Goal: Entertainment & Leisure: Consume media (video, audio)

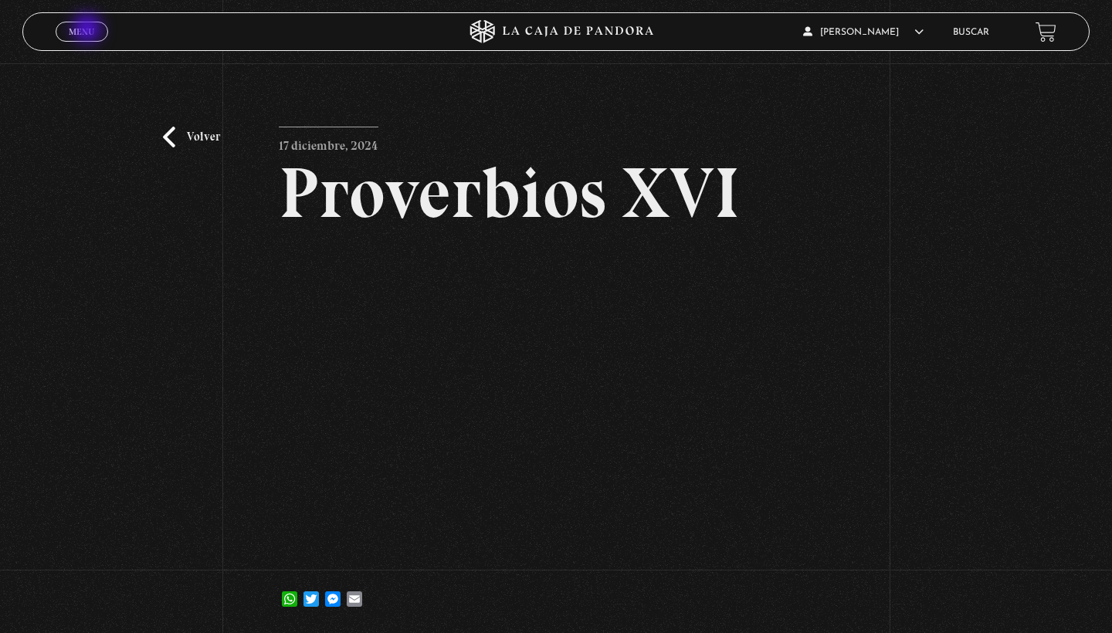
click at [89, 30] on span "Menu" at bounding box center [81, 31] width 25 height 9
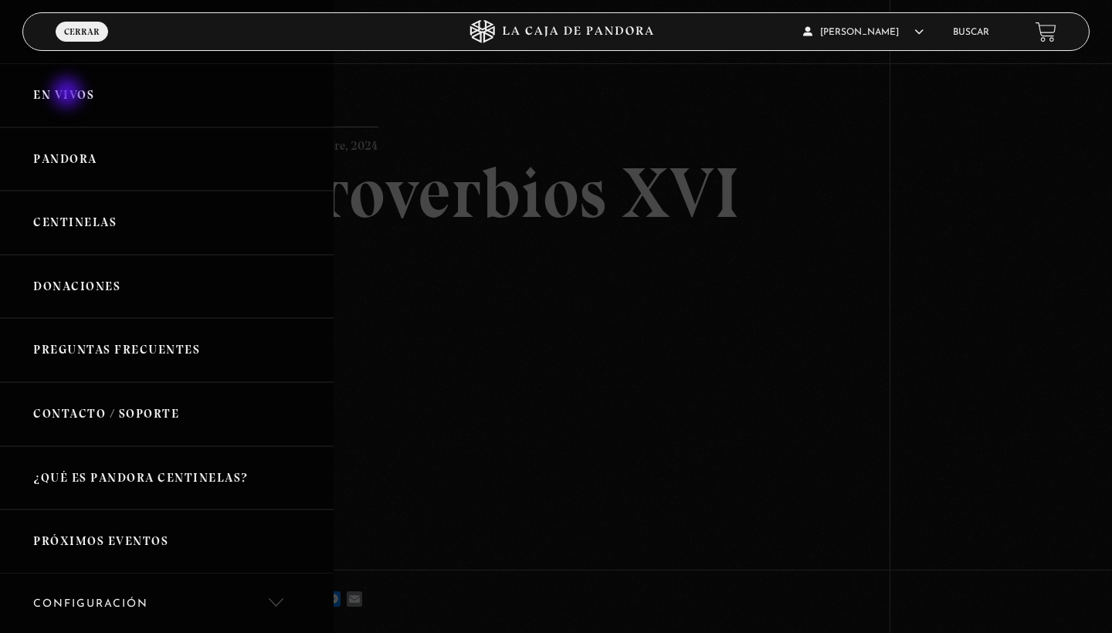
click at [69, 95] on link "En vivos" at bounding box center [167, 95] width 334 height 64
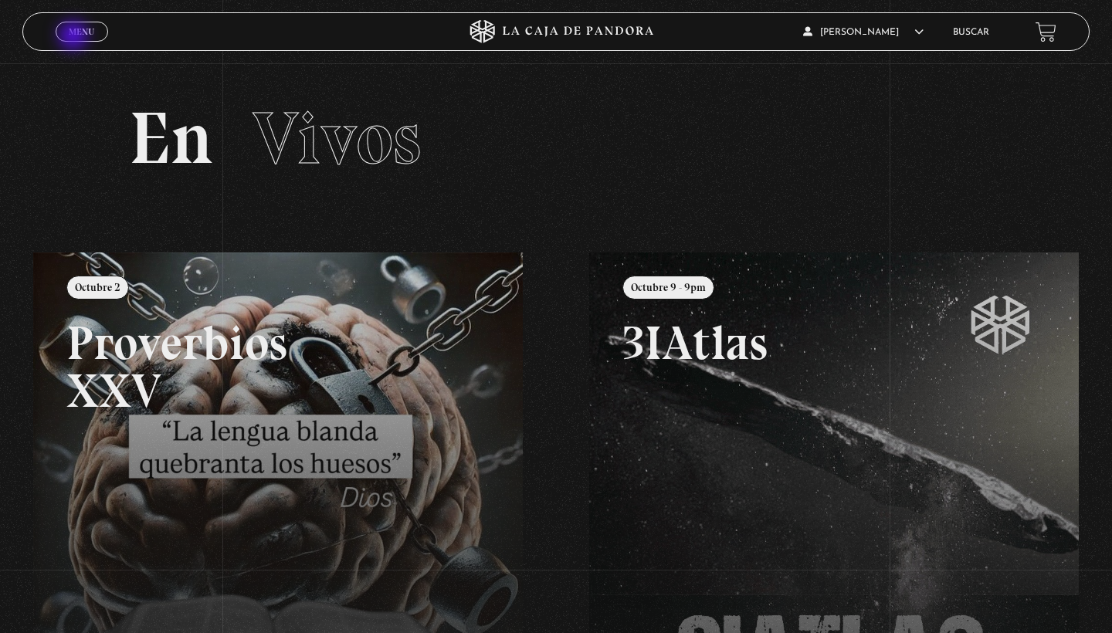
click at [75, 36] on span "Menu" at bounding box center [81, 31] width 25 height 9
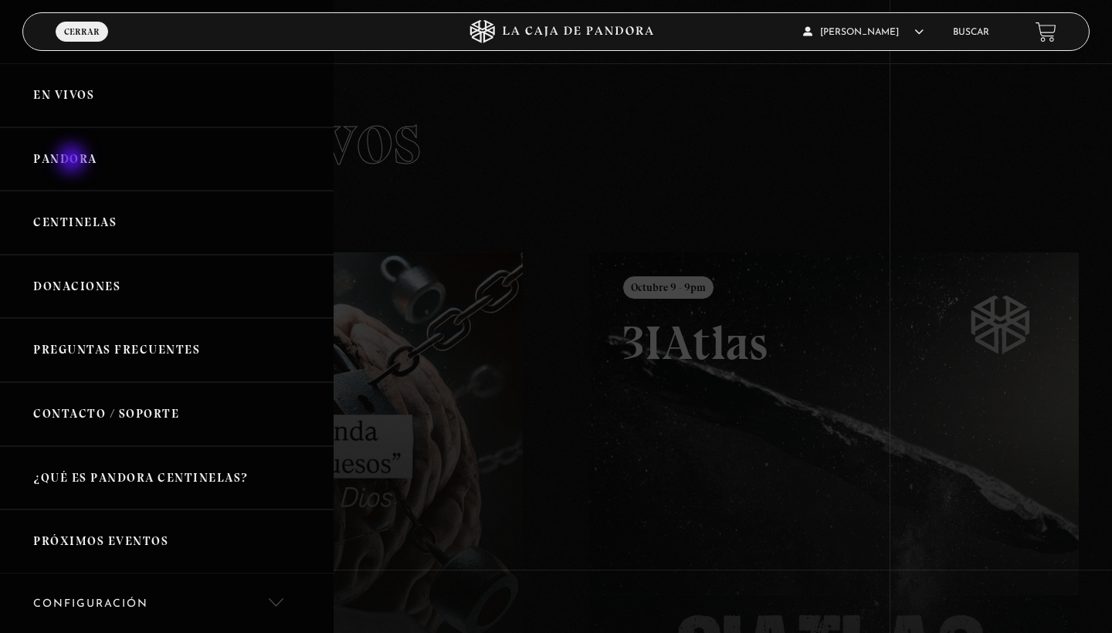
click at [73, 161] on link "Pandora" at bounding box center [167, 159] width 334 height 64
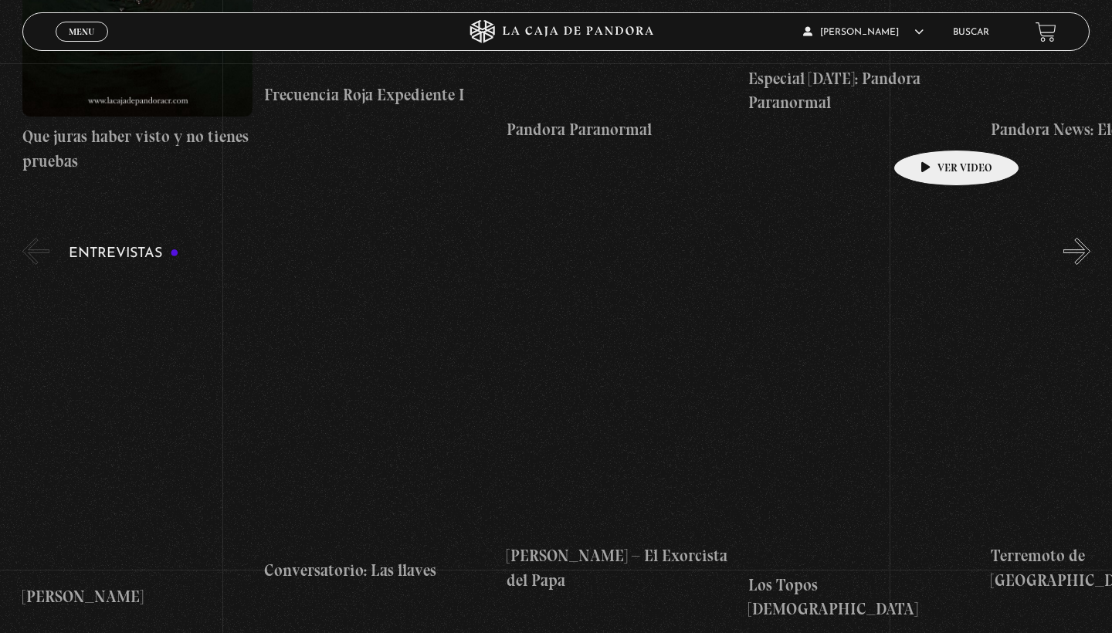
scroll to position [5664, 0]
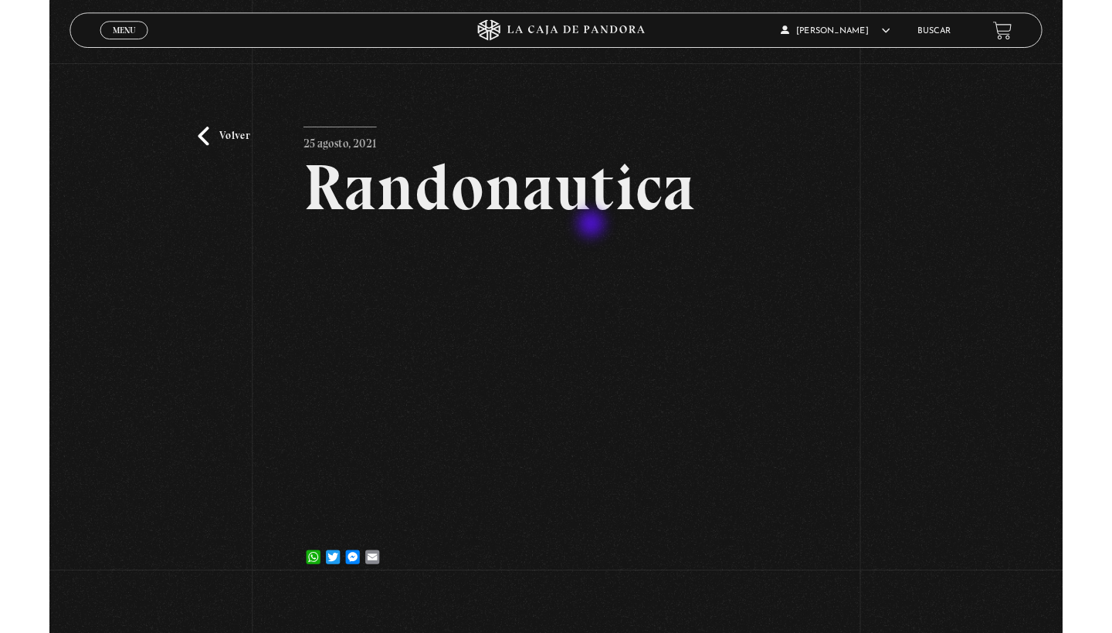
scroll to position [69, 0]
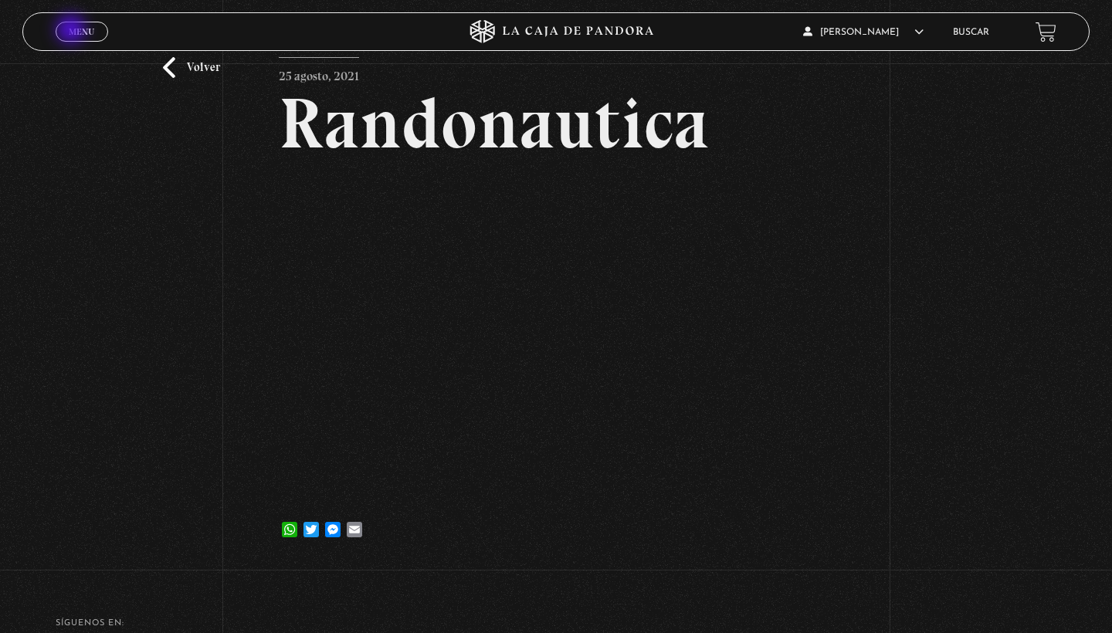
click at [73, 31] on span "Menu" at bounding box center [81, 31] width 25 height 9
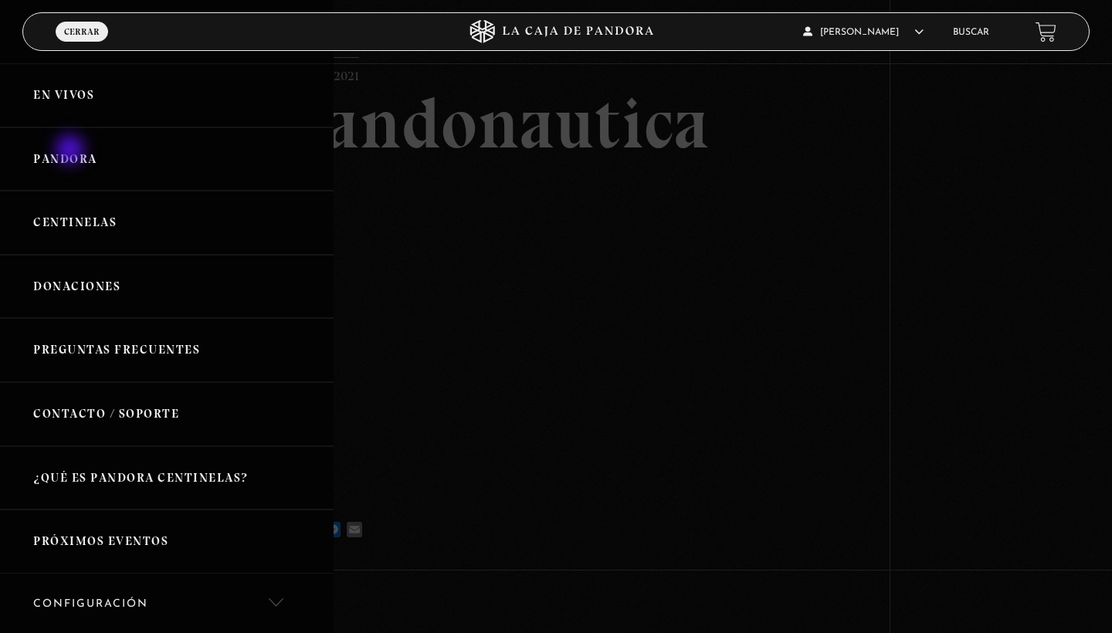
click at [72, 151] on link "Pandora" at bounding box center [167, 159] width 334 height 64
